Goal: Information Seeking & Learning: Learn about a topic

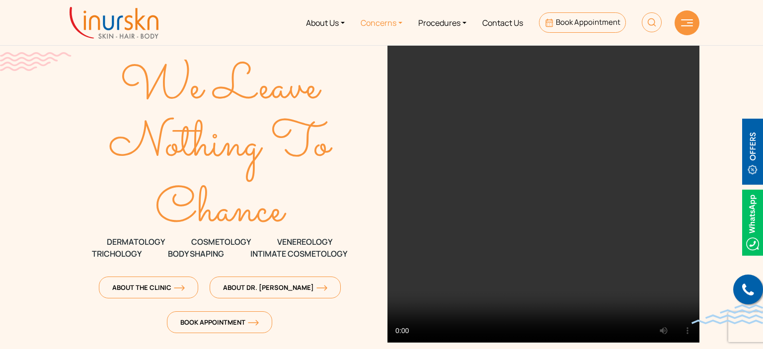
click at [398, 23] on link "Concerns" at bounding box center [382, 22] width 58 height 37
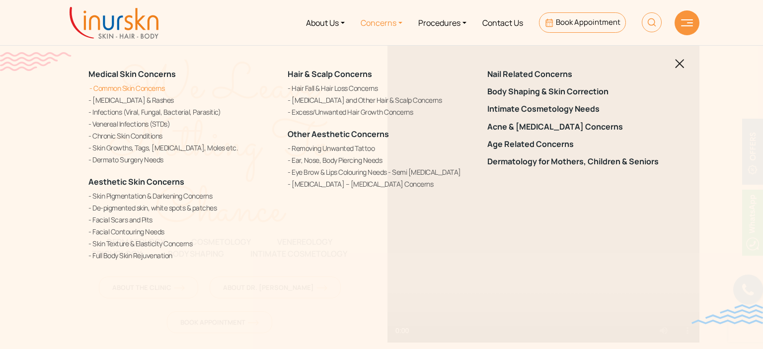
click at [152, 88] on link "Common Skin Concerns" at bounding box center [181, 88] width 187 height 10
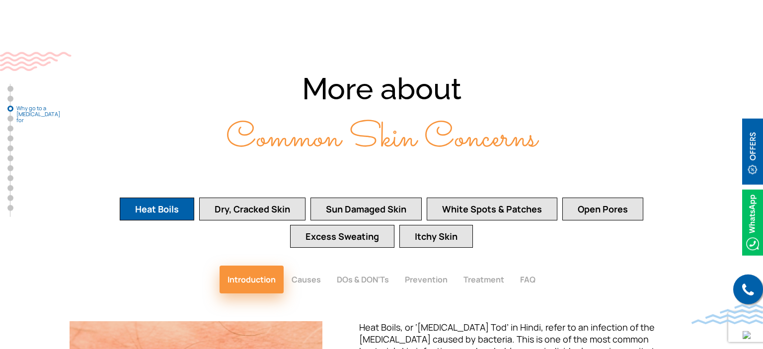
scroll to position [1344, 0]
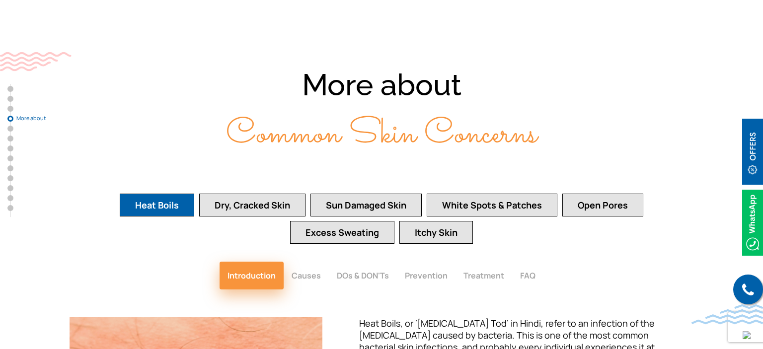
click at [611, 194] on button "Open Pores" at bounding box center [603, 205] width 81 height 23
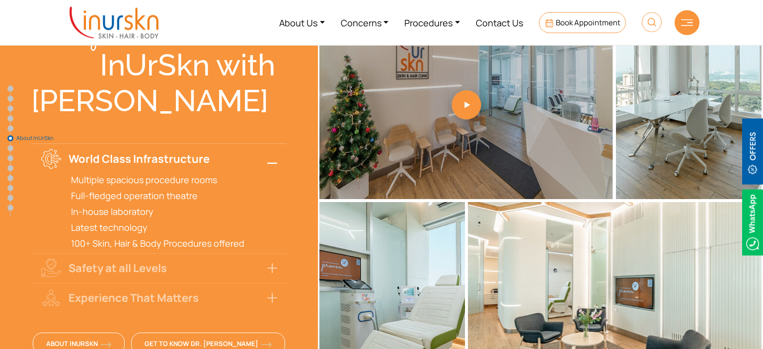
scroll to position [2614, 0]
click at [459, 23] on link "Procedures" at bounding box center [433, 22] width 72 height 37
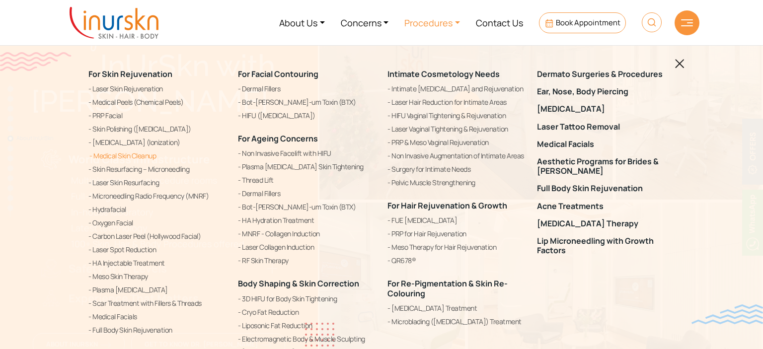
click at [151, 155] on link "Medical Skin Cleanup" at bounding box center [157, 156] width 138 height 12
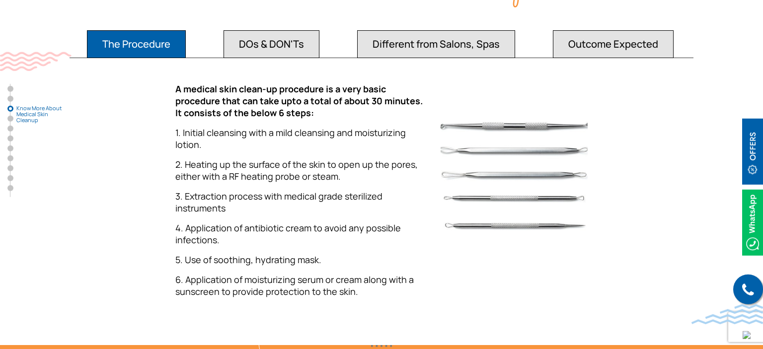
scroll to position [978, 0]
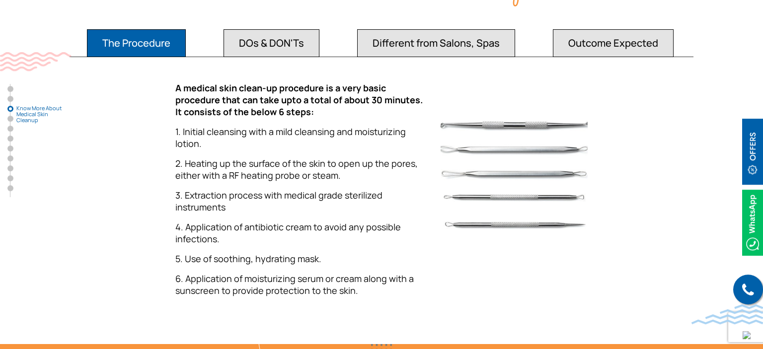
click at [263, 32] on button "DOs & DON'Ts" at bounding box center [272, 43] width 96 height 28
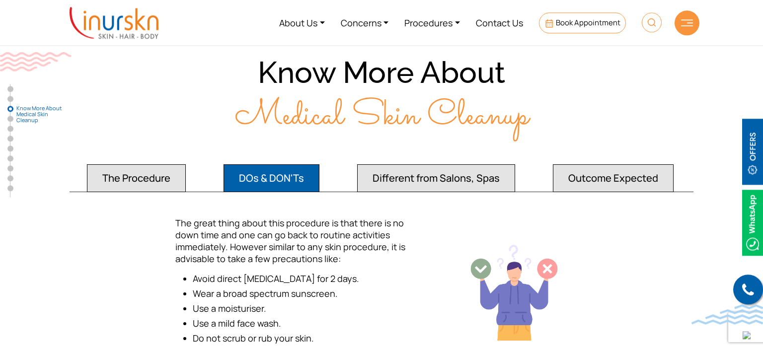
scroll to position [842, 0]
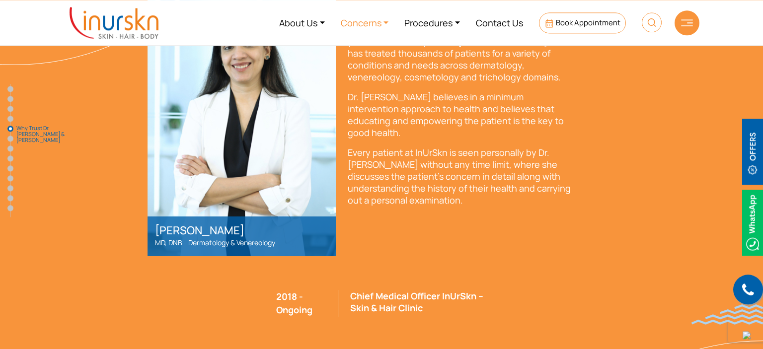
scroll to position [2076, 0]
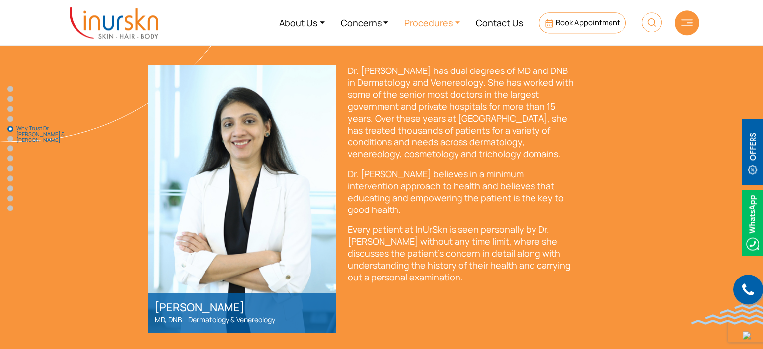
click at [459, 22] on link "Procedures" at bounding box center [433, 22] width 72 height 37
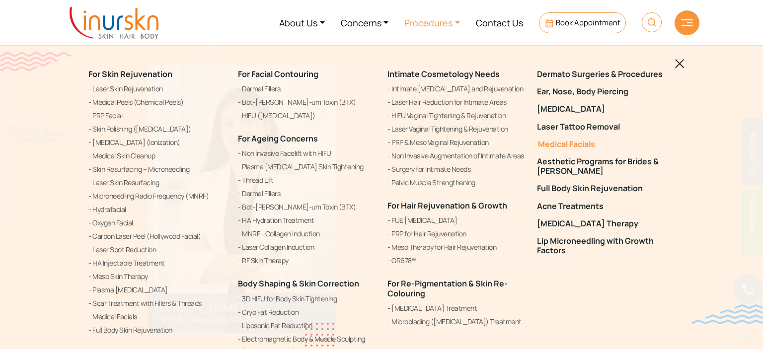
click at [582, 143] on link "Medical Facials" at bounding box center [606, 144] width 138 height 9
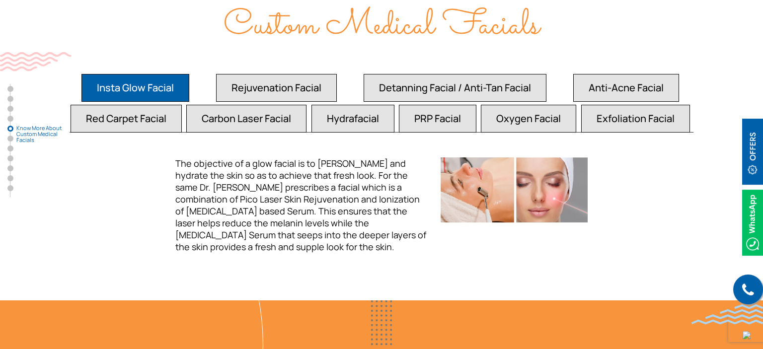
scroll to position [1807, 0]
click at [622, 74] on button "Anti-Acne Facial" at bounding box center [627, 88] width 106 height 28
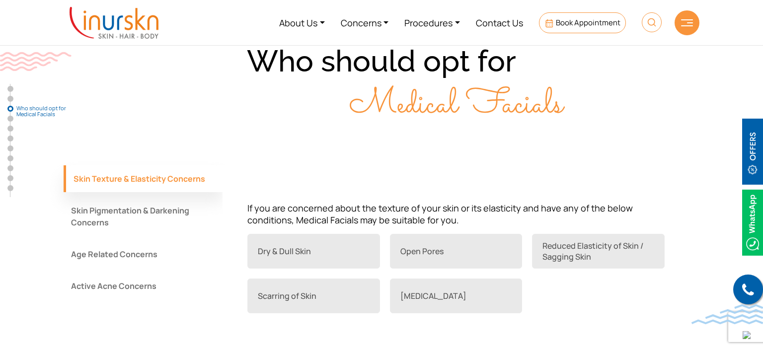
scroll to position [736, 0]
click at [119, 273] on button "Active Acne Concerns" at bounding box center [143, 286] width 159 height 27
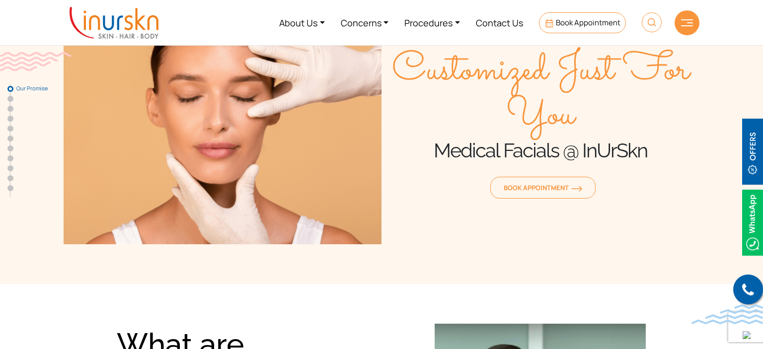
scroll to position [0, 0]
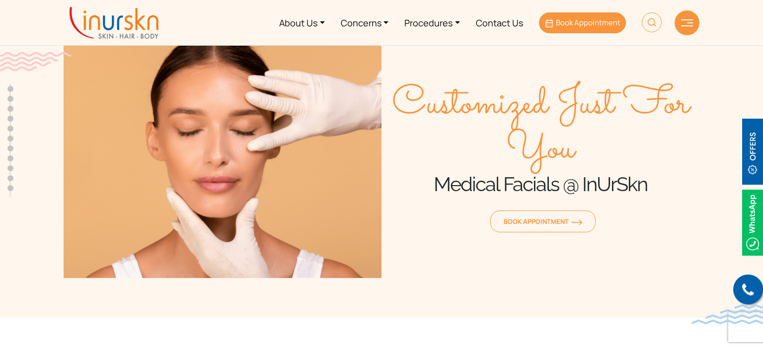
click at [570, 21] on span "Book Appointment" at bounding box center [588, 22] width 65 height 10
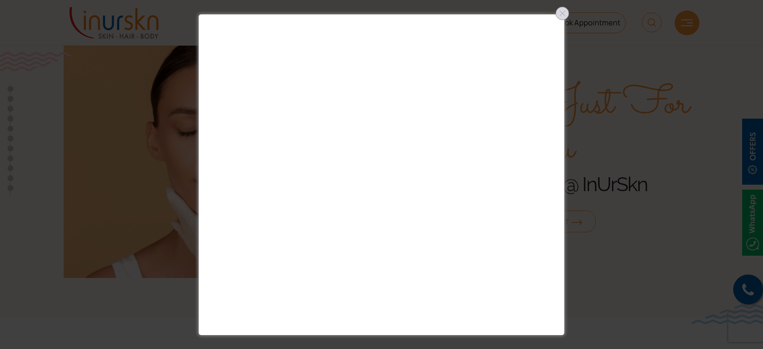
click at [560, 16] on div at bounding box center [563, 13] width 16 height 16
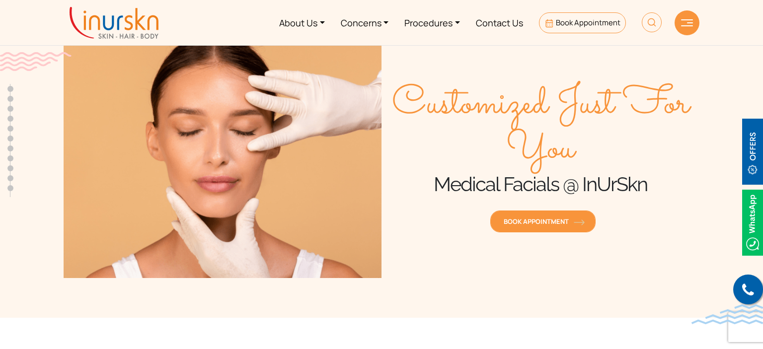
click at [544, 222] on span "Book Appointment" at bounding box center [543, 221] width 79 height 9
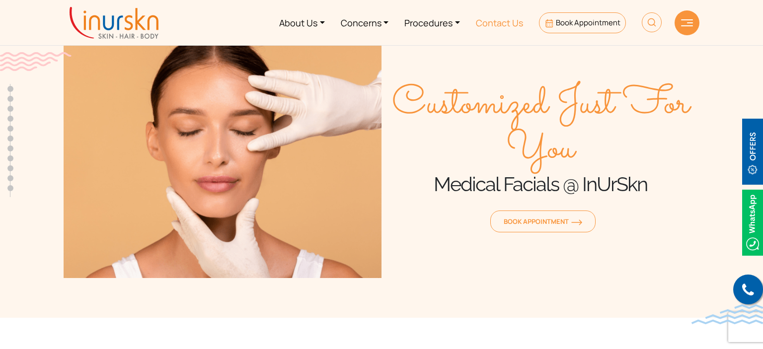
click at [512, 22] on link "Contact Us" at bounding box center [499, 22] width 63 height 37
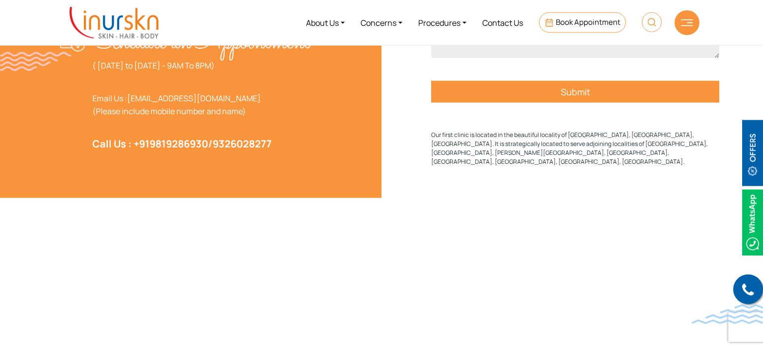
scroll to position [467, 0]
click at [200, 151] on link "9819286930" at bounding box center [179, 143] width 59 height 13
click at [300, 198] on div "Address INURSKN – Skin & Hair Clinic [STREET_ADDRESS]. Landmark : Opposite Nirv…" at bounding box center [188, 47] width 256 height 301
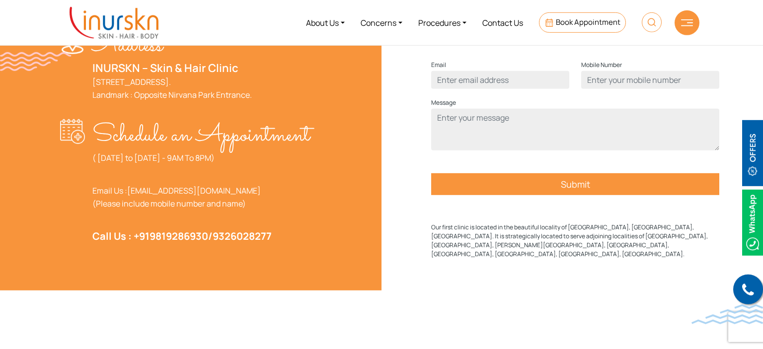
scroll to position [370, 0]
